Goal: Information Seeking & Learning: Learn about a topic

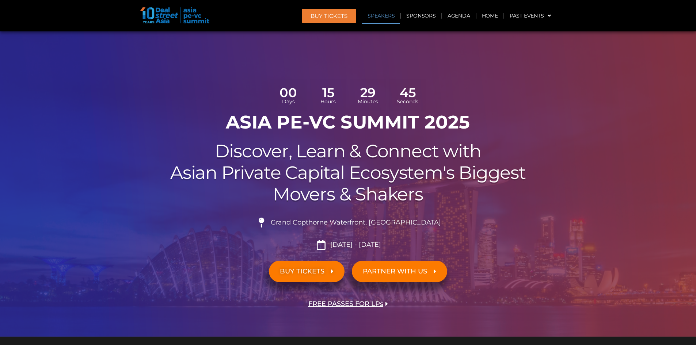
click at [376, 16] on link "Speakers" at bounding box center [381, 15] width 38 height 17
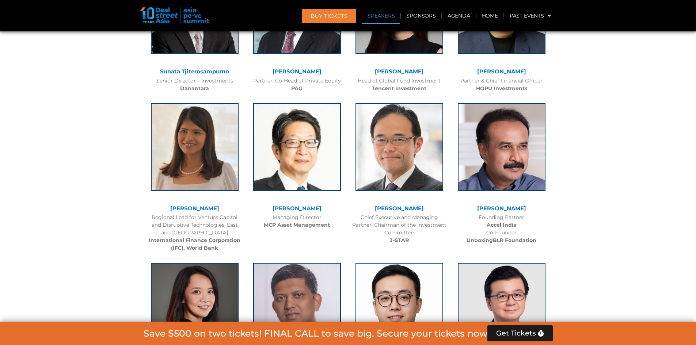
scroll to position [979, 0]
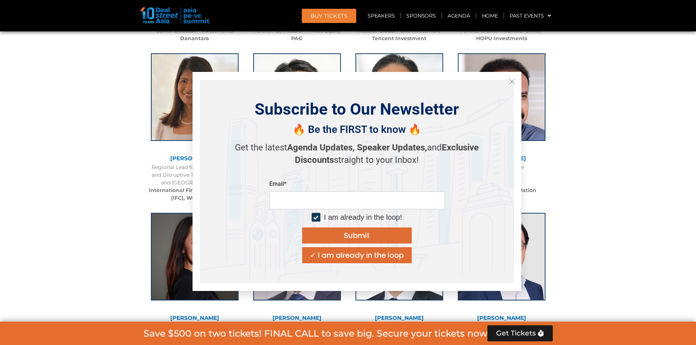
click at [513, 83] on icon "Close" at bounding box center [511, 81] width 7 height 7
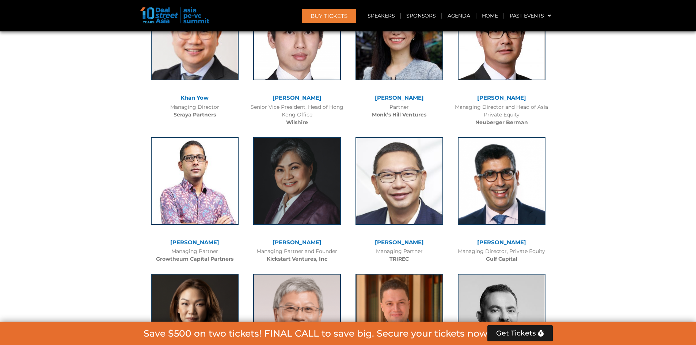
scroll to position [1783, 0]
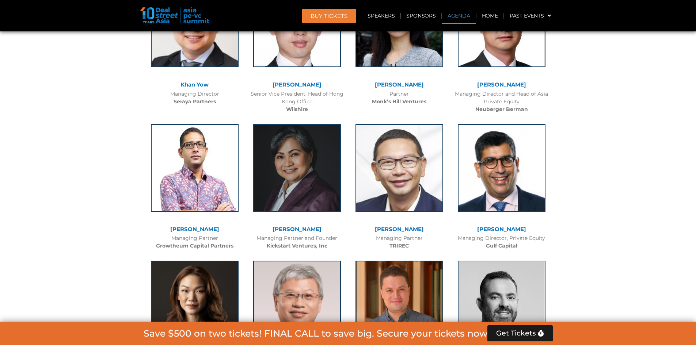
click at [463, 15] on link "Agenda" at bounding box center [459, 15] width 34 height 17
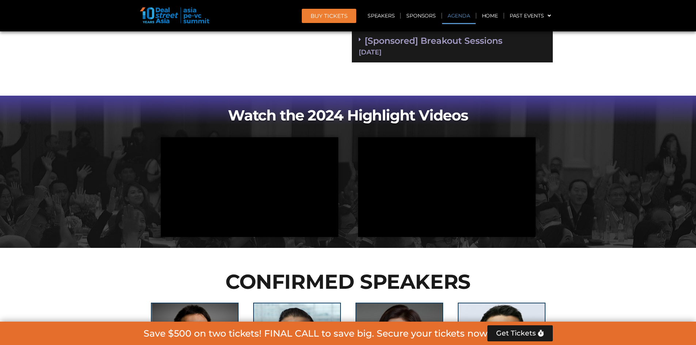
scroll to position [421, 0]
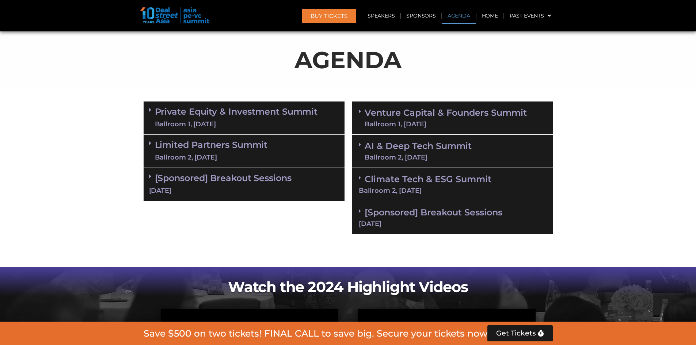
click at [217, 109] on link "Private Equity & Investment Summit Ballroom 1, [DATE]" at bounding box center [236, 118] width 163 height 22
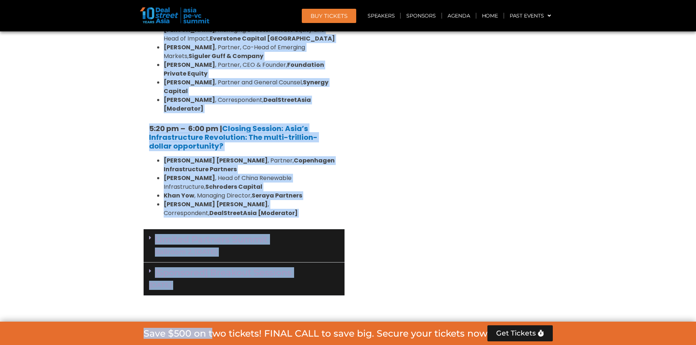
scroll to position [1508, 0]
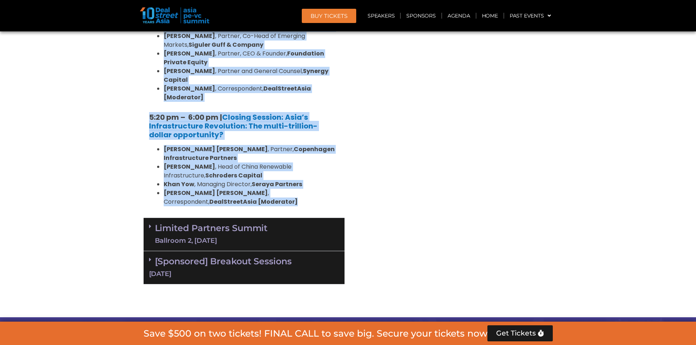
drag, startPoint x: 150, startPoint y: 152, endPoint x: 207, endPoint y: 90, distance: 84.0
copy div "2:43 lo – 3:92 ip | Dolorsitamet & Consectetu Adipis [Elitseddo ei Temp Incidid…"
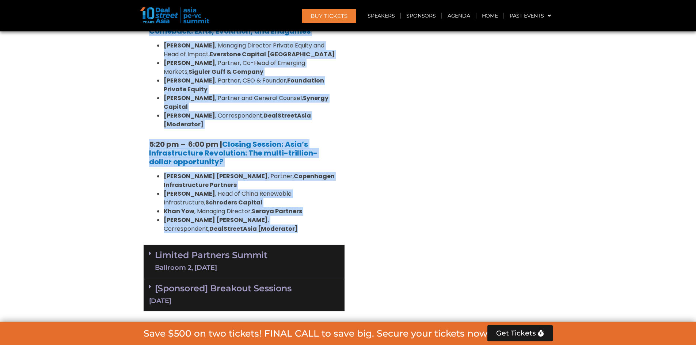
scroll to position [1472, 0]
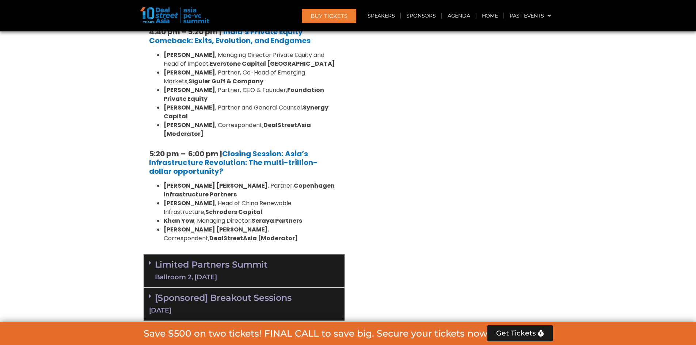
click at [260, 260] on link "Limited Partners [GEOGRAPHIC_DATA] 2, [DATE]" at bounding box center [211, 271] width 113 height 22
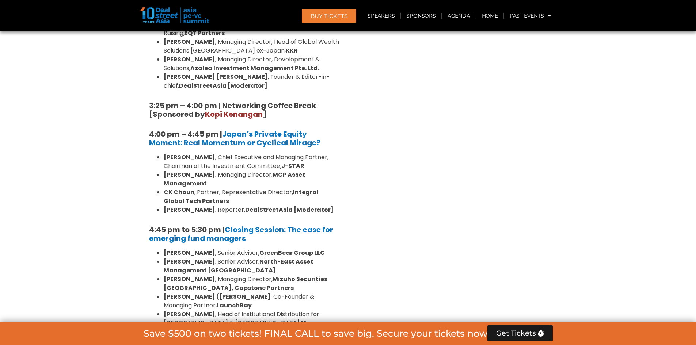
scroll to position [2202, 0]
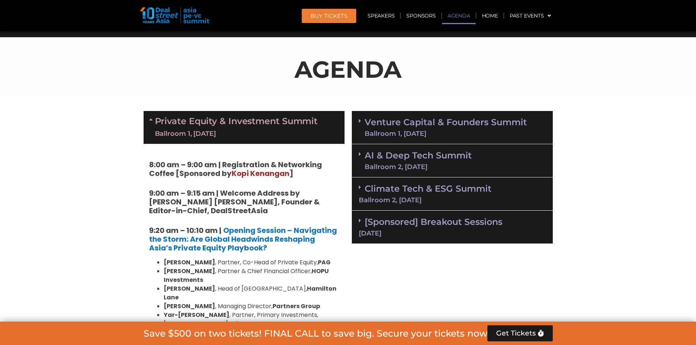
scroll to position [413, 0]
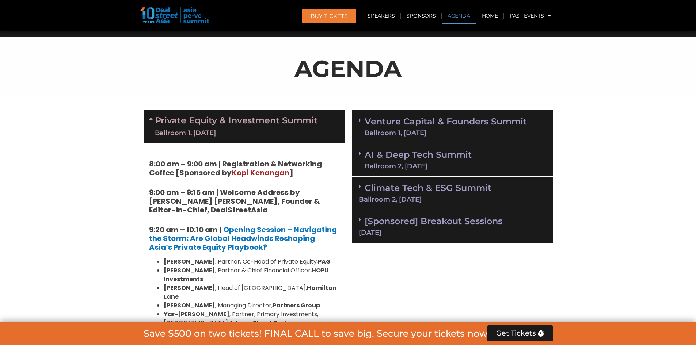
click at [412, 126] on link "Venture Capital & Founders​ Summit Ballroom 1, [DATE]" at bounding box center [445, 126] width 162 height 19
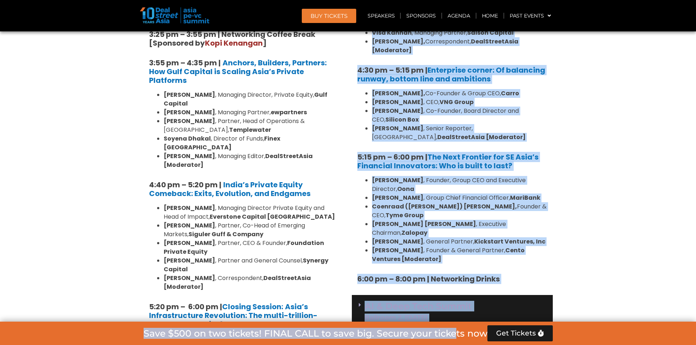
scroll to position [1341, 0]
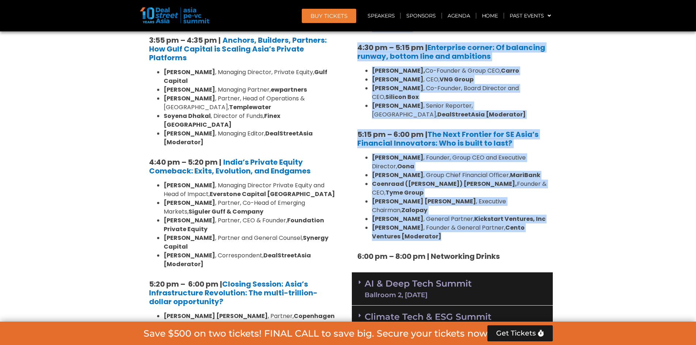
drag, startPoint x: 358, startPoint y: 125, endPoint x: 519, endPoint y: 180, distance: 170.5
copy div "0:11 lo – 0:01 ip | Dolorsitamet & Consectetu Adipis [Elitseddo ei Tempor ] 5:5…"
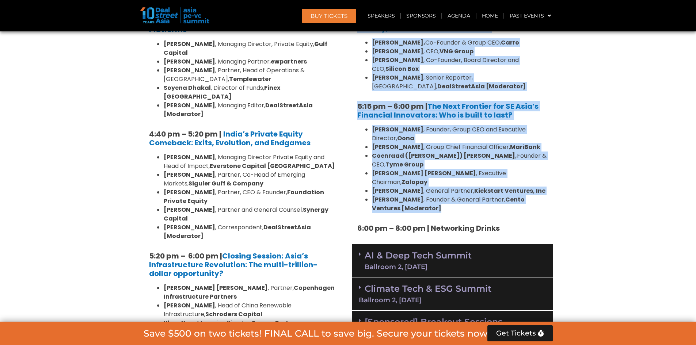
scroll to position [1378, 0]
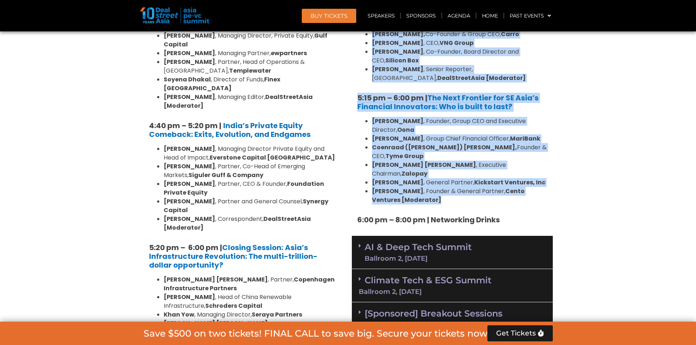
click at [454, 243] on link "AI & Deep Tech Summit Ballroom 2, [DATE]" at bounding box center [417, 252] width 107 height 19
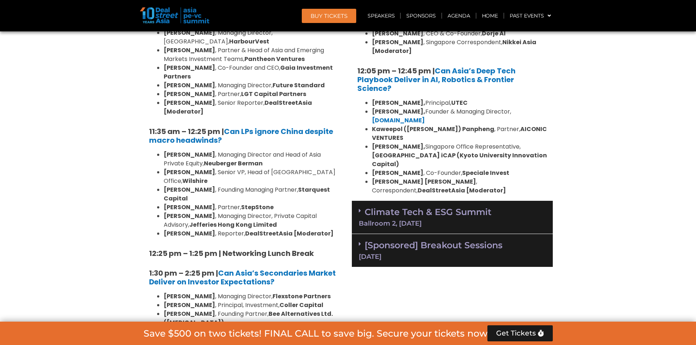
scroll to position [1816, 0]
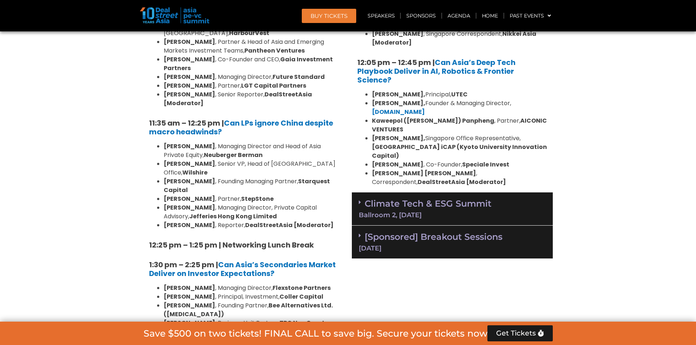
click at [454, 198] on link "Climate Tech & ESG Summit Ballroom 2, [DATE]" at bounding box center [452, 208] width 187 height 20
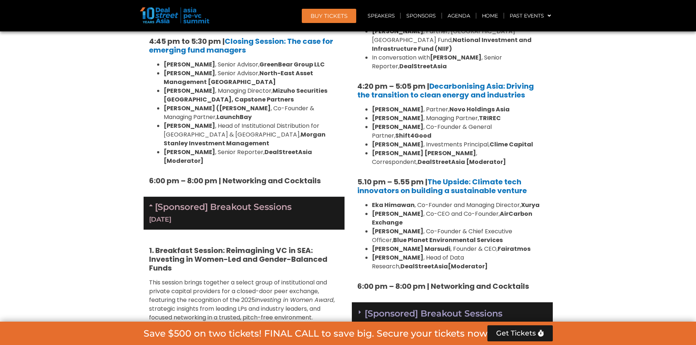
scroll to position [2400, 0]
